Goal: Navigation & Orientation: Find specific page/section

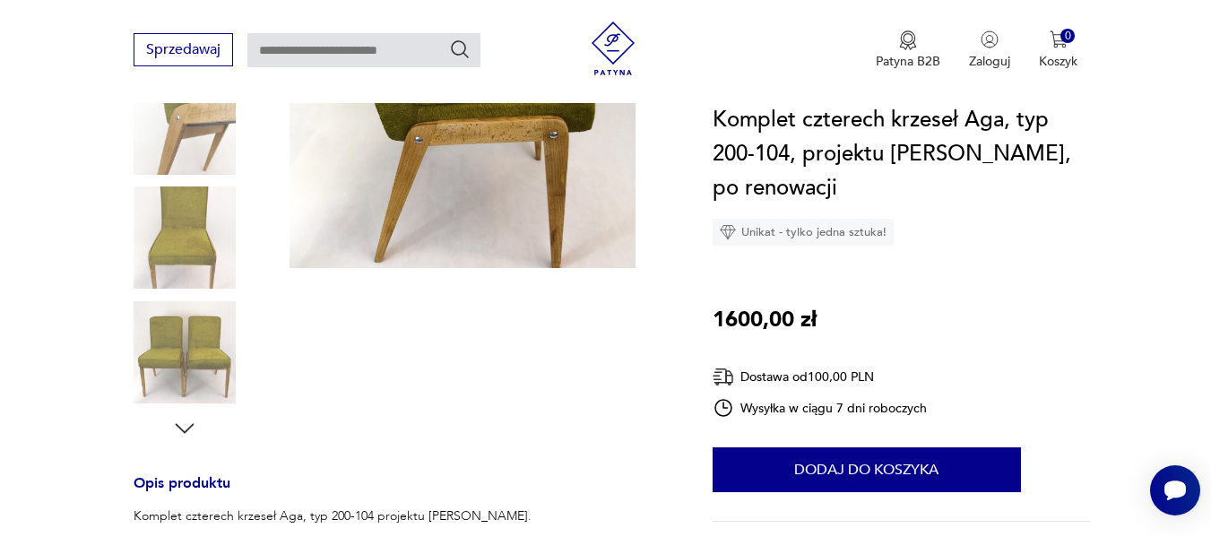
scroll to position [215, 0]
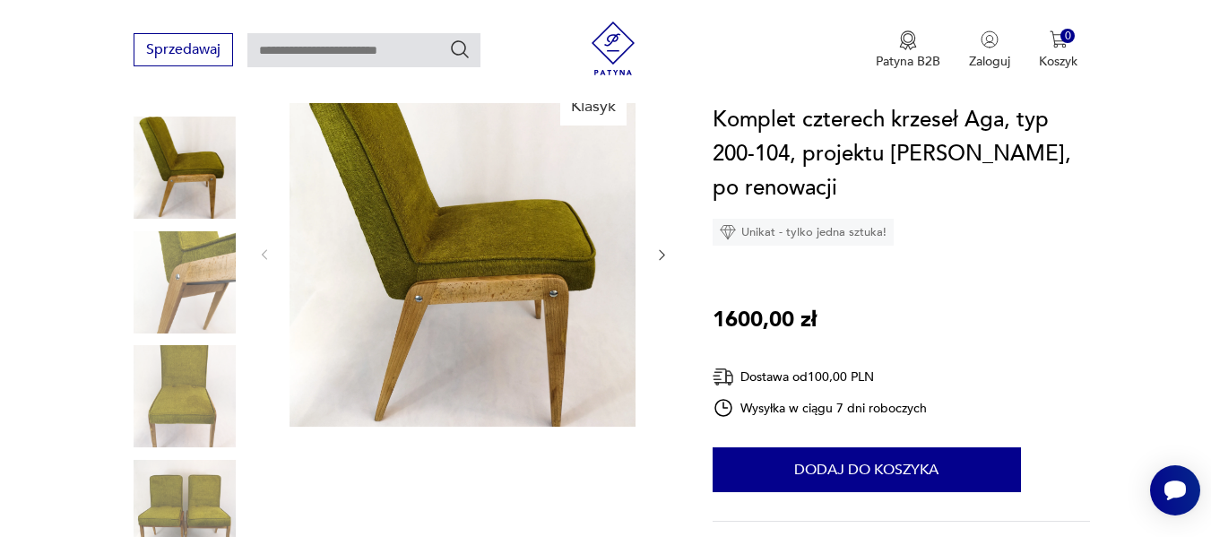
click at [177, 377] on img at bounding box center [185, 396] width 102 height 102
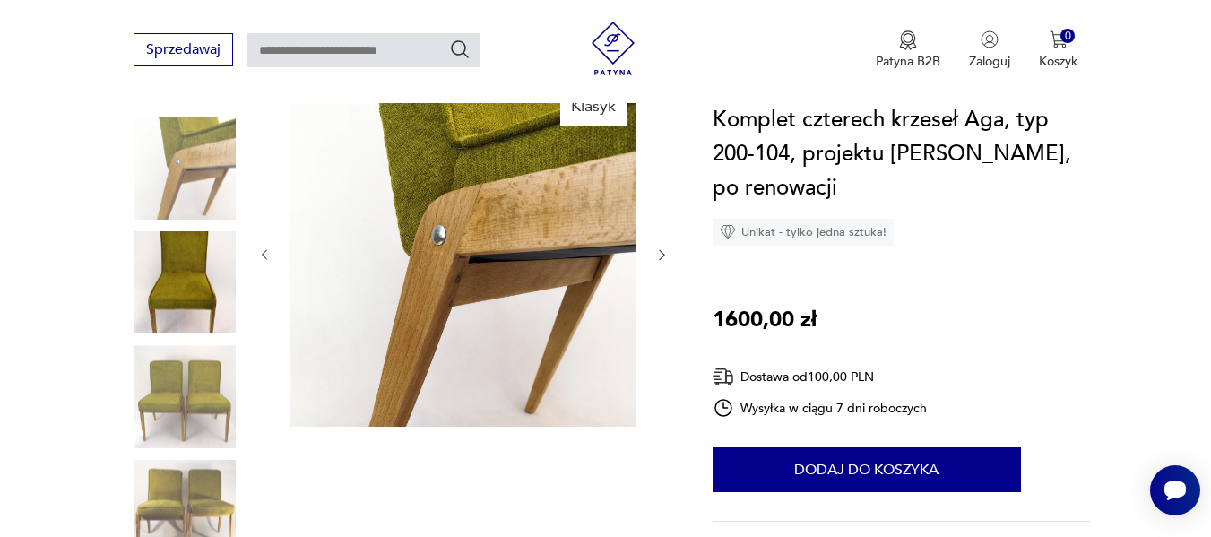
click at [187, 288] on img at bounding box center [185, 282] width 102 height 102
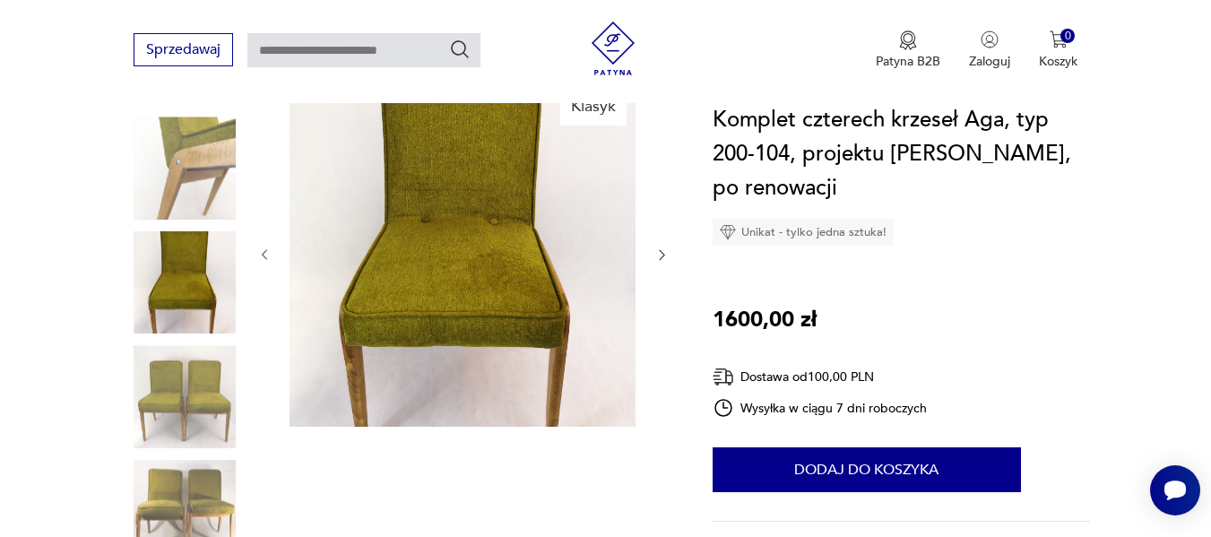
click at [492, 208] on img at bounding box center [462, 254] width 346 height 346
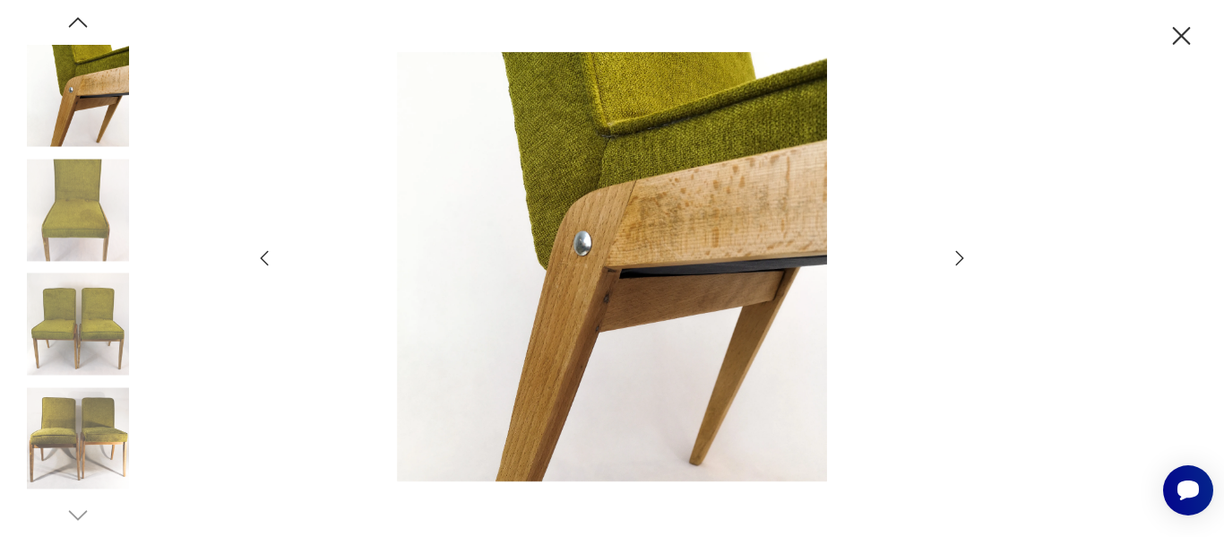
click at [79, 193] on img at bounding box center [78, 210] width 102 height 102
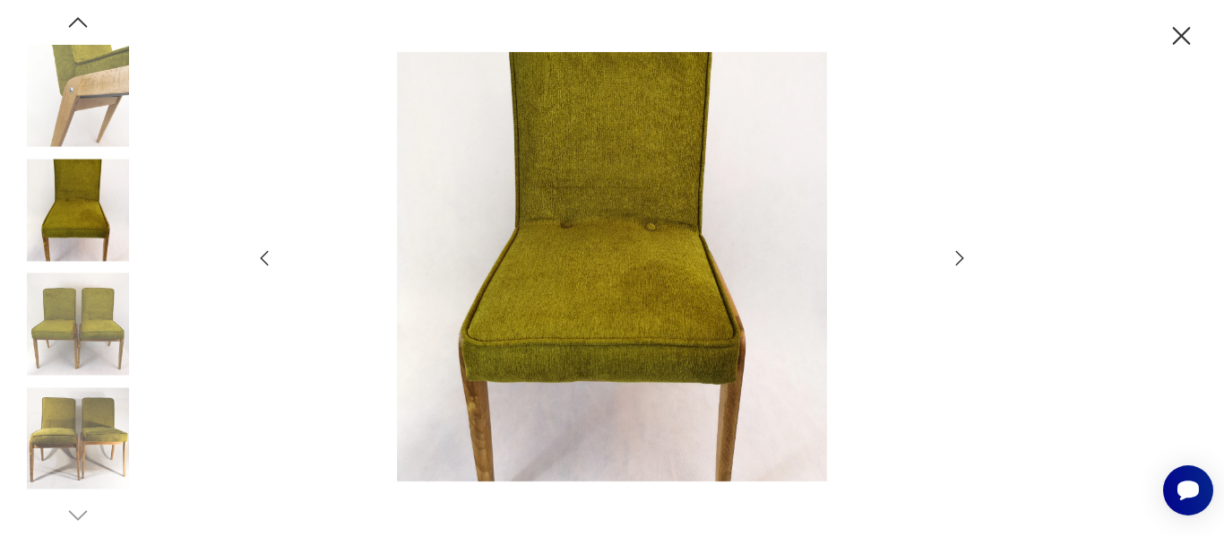
click at [98, 429] on img at bounding box center [78, 438] width 102 height 102
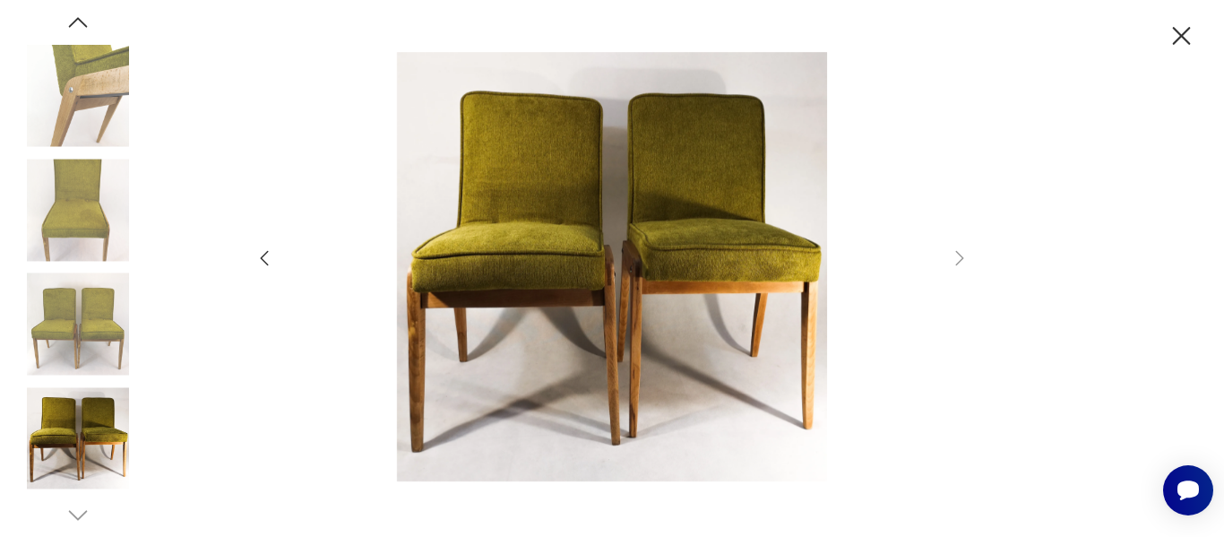
click at [1172, 44] on icon "button" at bounding box center [1181, 36] width 31 height 31
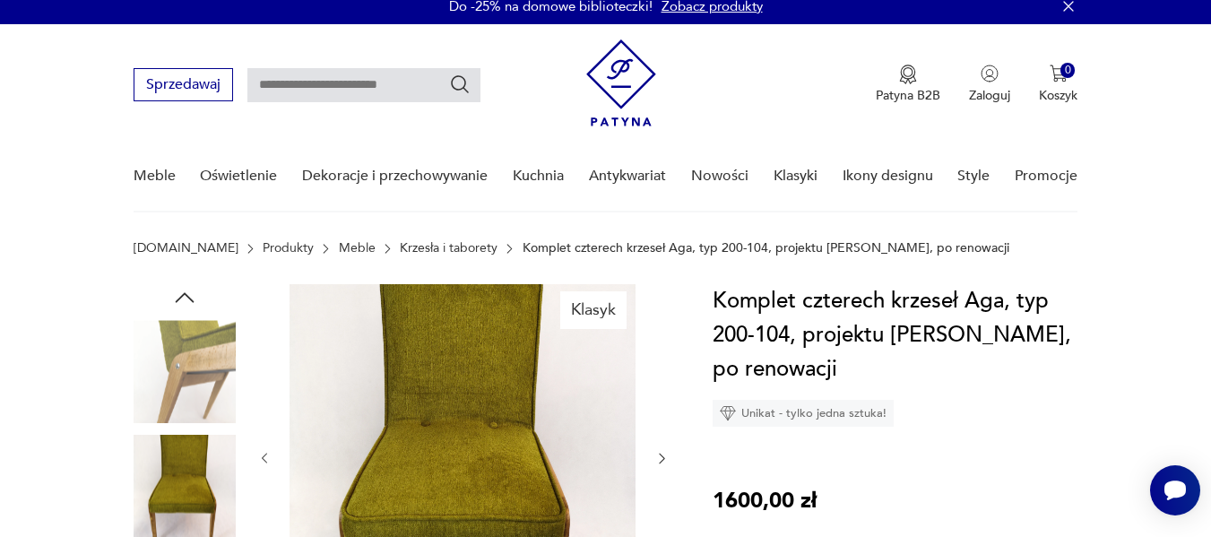
scroll to position [0, 0]
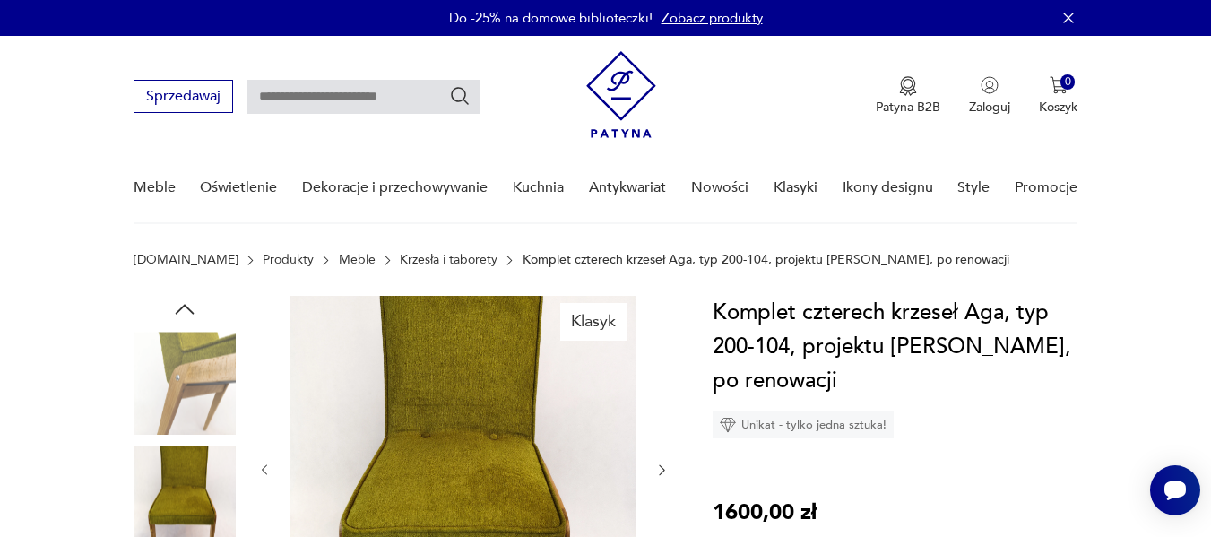
click at [408, 253] on link "Krzesła i taborety" at bounding box center [449, 260] width 98 height 14
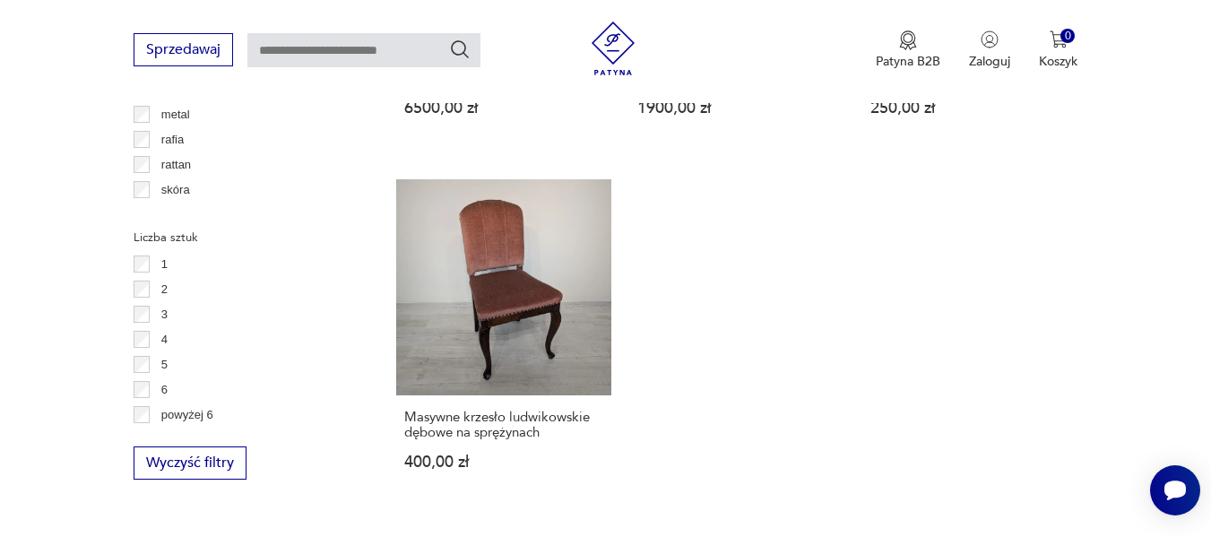
scroll to position [2678, 0]
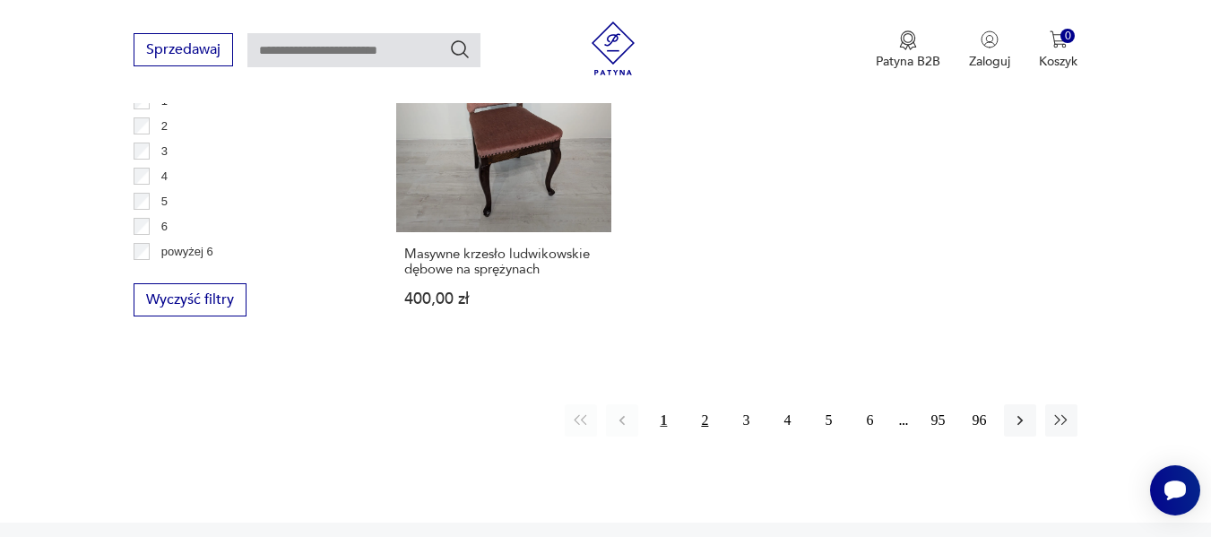
click at [708, 404] on button "2" at bounding box center [704, 420] width 32 height 32
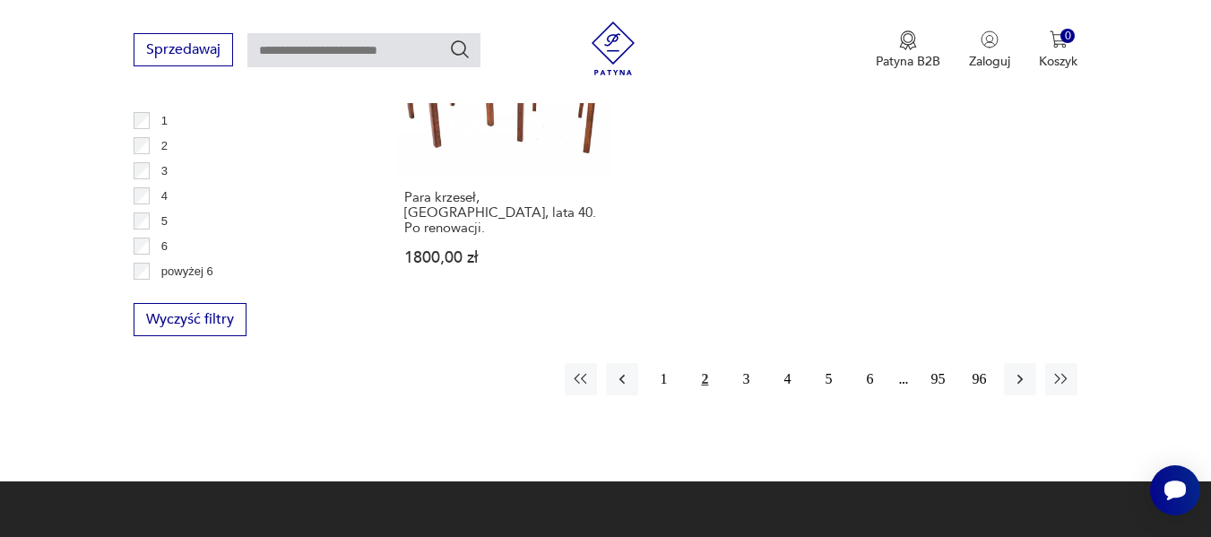
scroll to position [2698, 0]
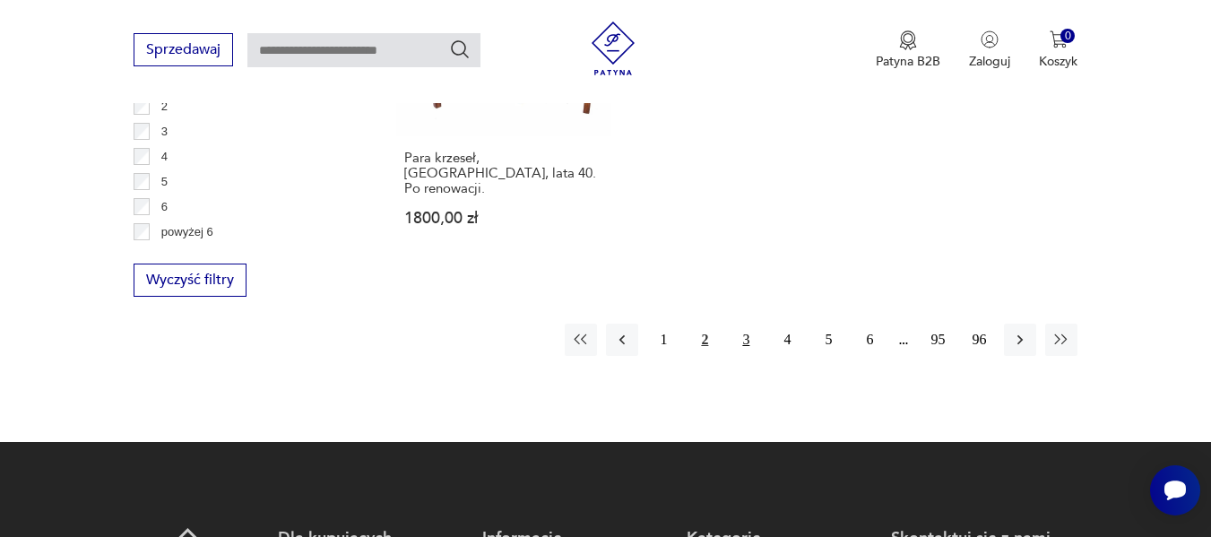
click at [746, 323] on button "3" at bounding box center [745, 339] width 32 height 32
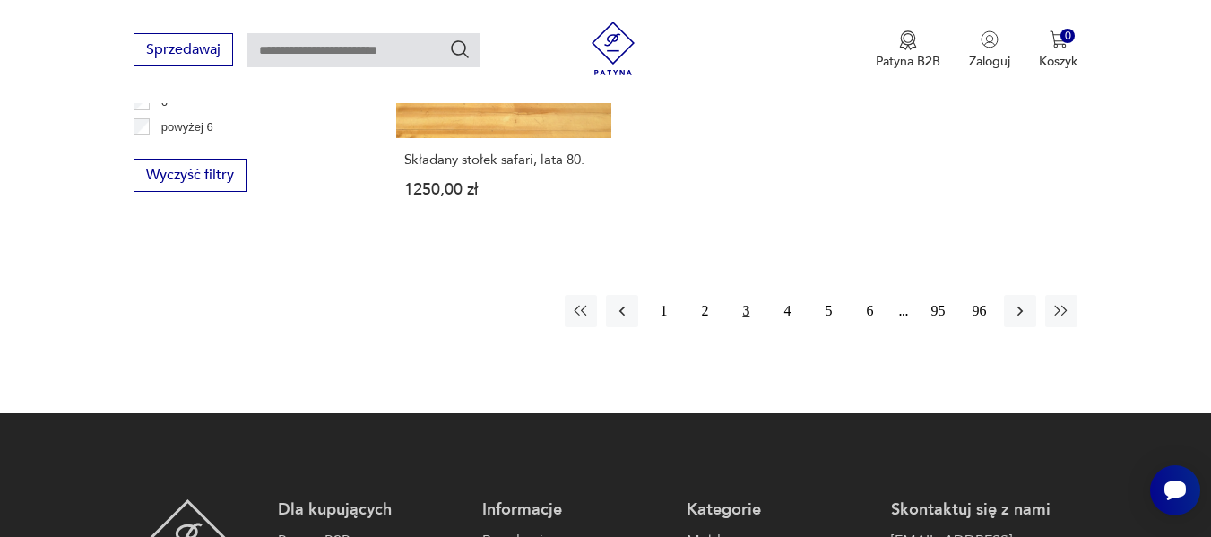
scroll to position [2806, 0]
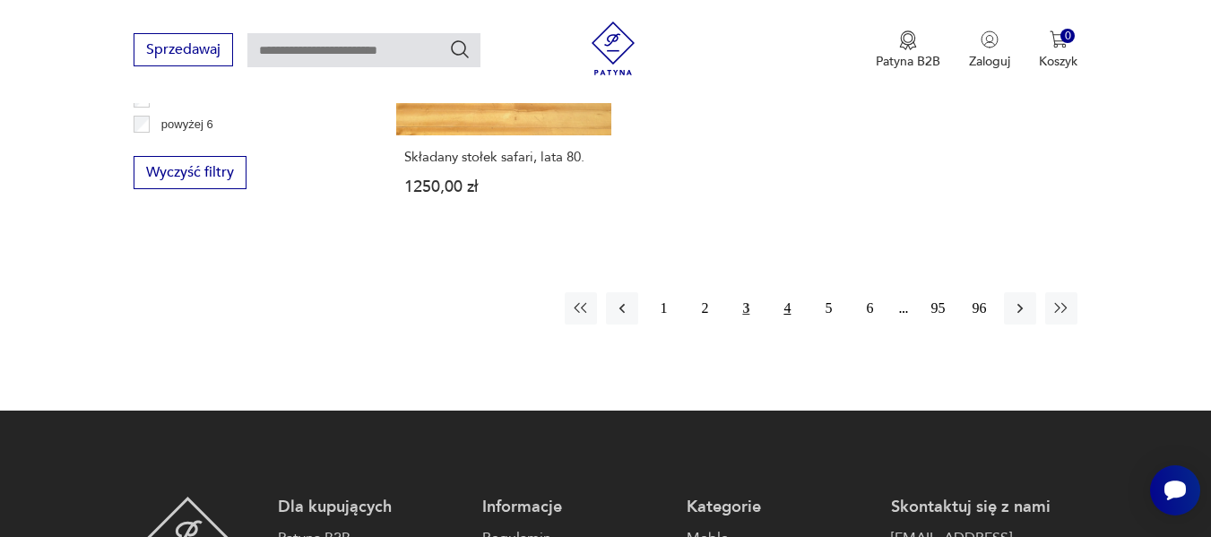
click at [788, 292] on button "4" at bounding box center [787, 308] width 32 height 32
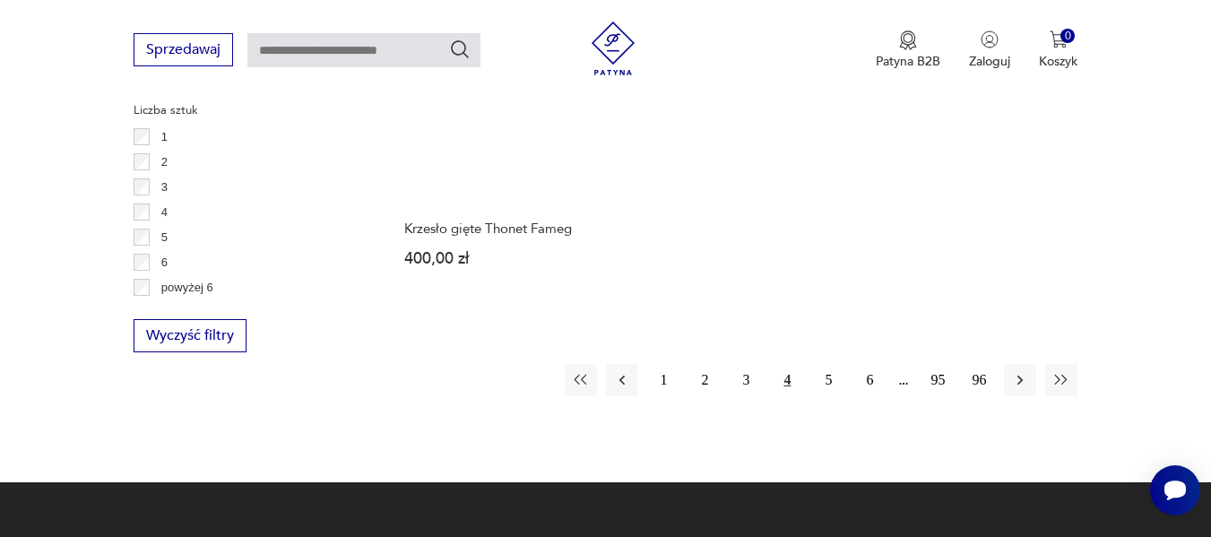
scroll to position [2698, 0]
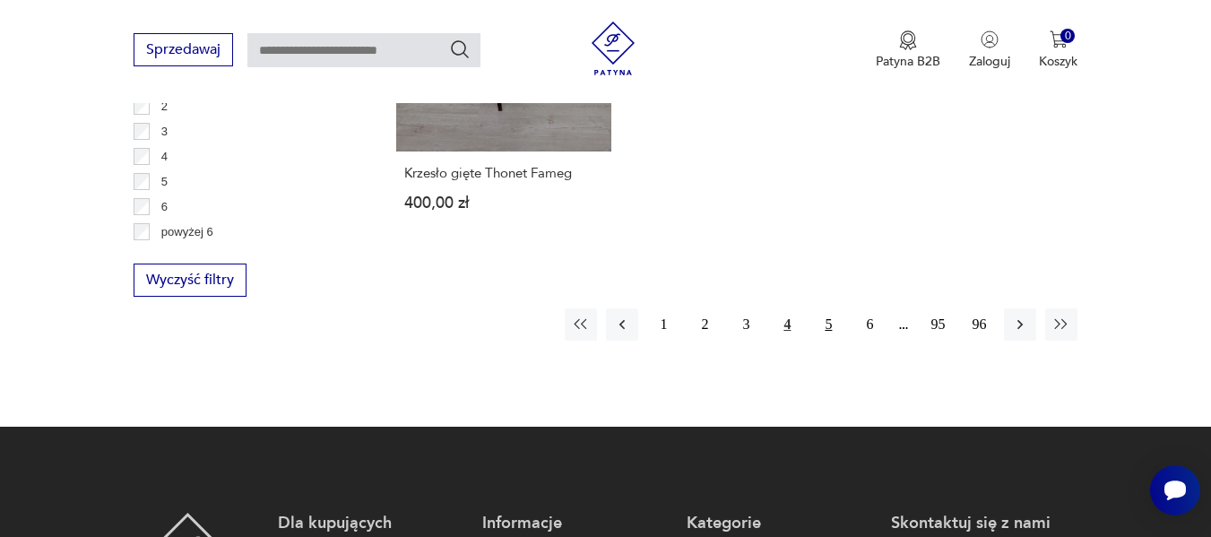
click at [834, 308] on button "5" at bounding box center [828, 324] width 32 height 32
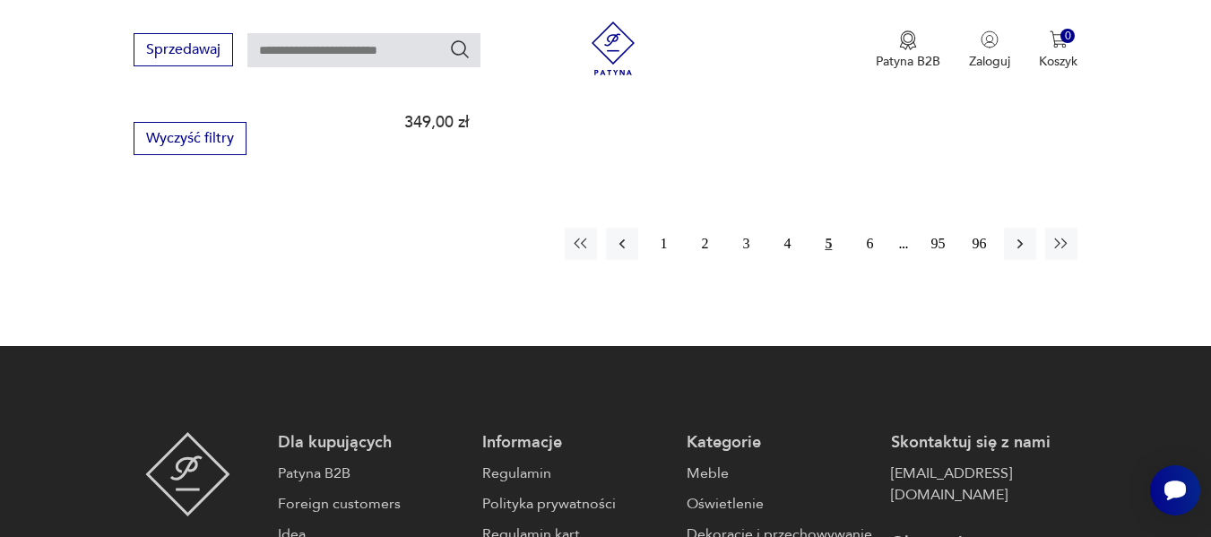
scroll to position [2877, 0]
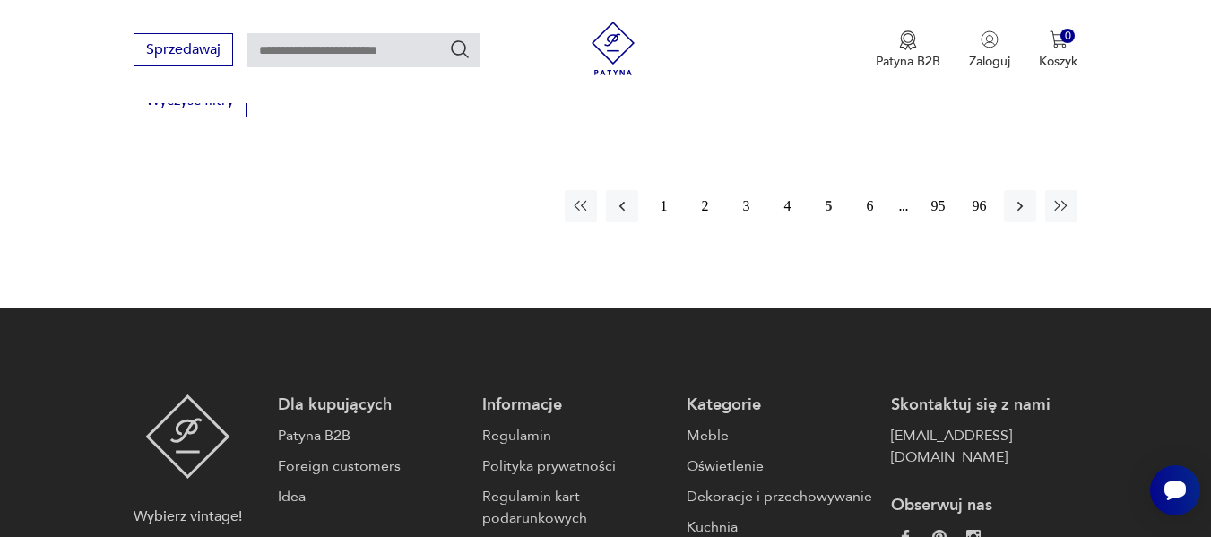
click at [870, 190] on button "6" at bounding box center [869, 206] width 32 height 32
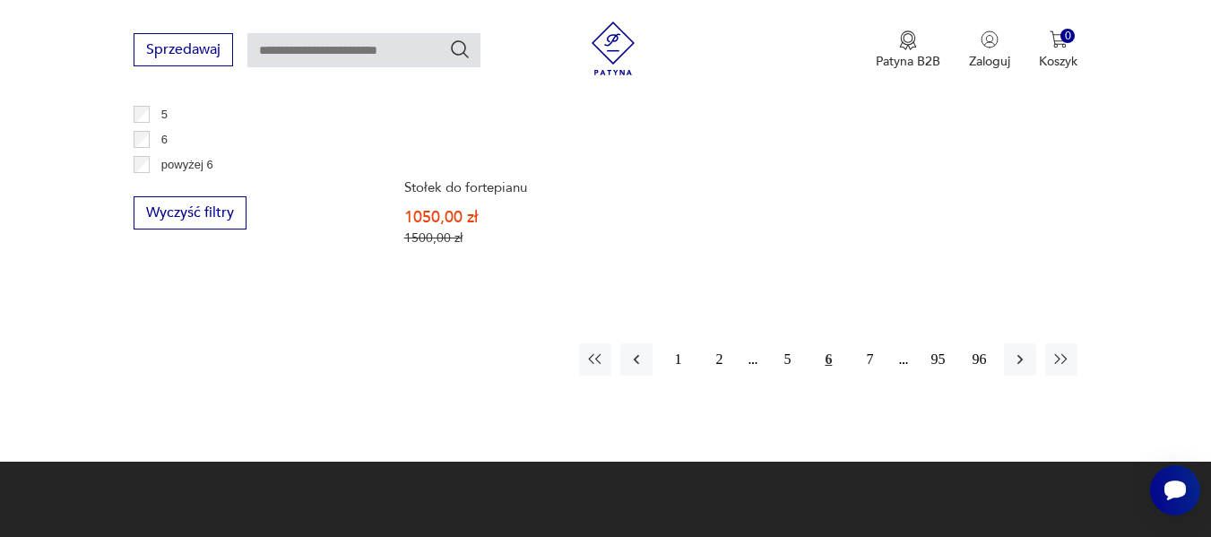
scroll to position [2770, 0]
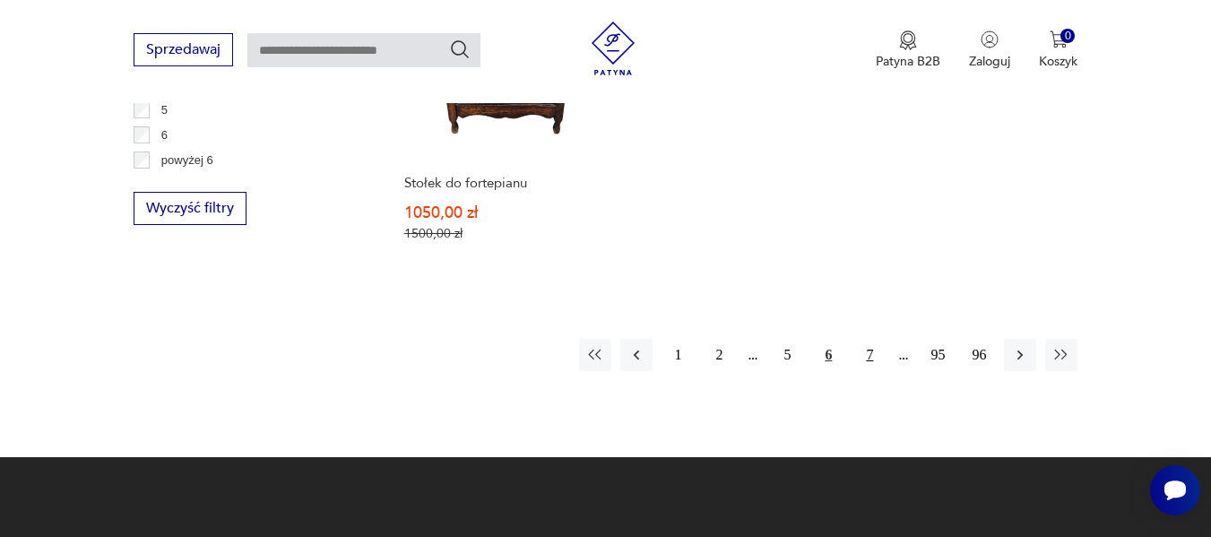
click at [875, 339] on button "7" at bounding box center [869, 355] width 32 height 32
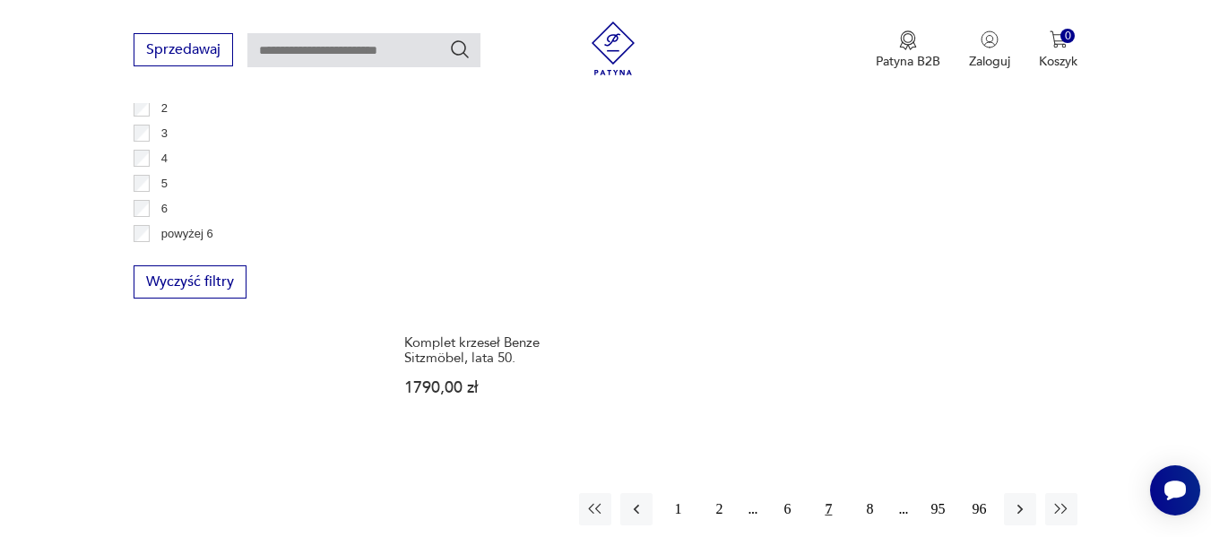
scroll to position [2698, 0]
